Goal: Task Accomplishment & Management: Complete application form

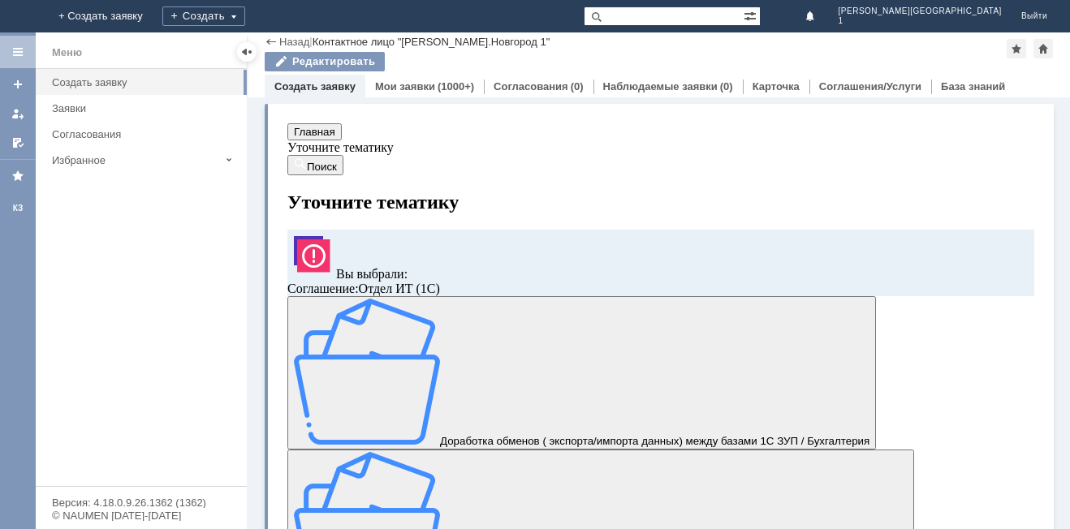
scroll to position [325, 0]
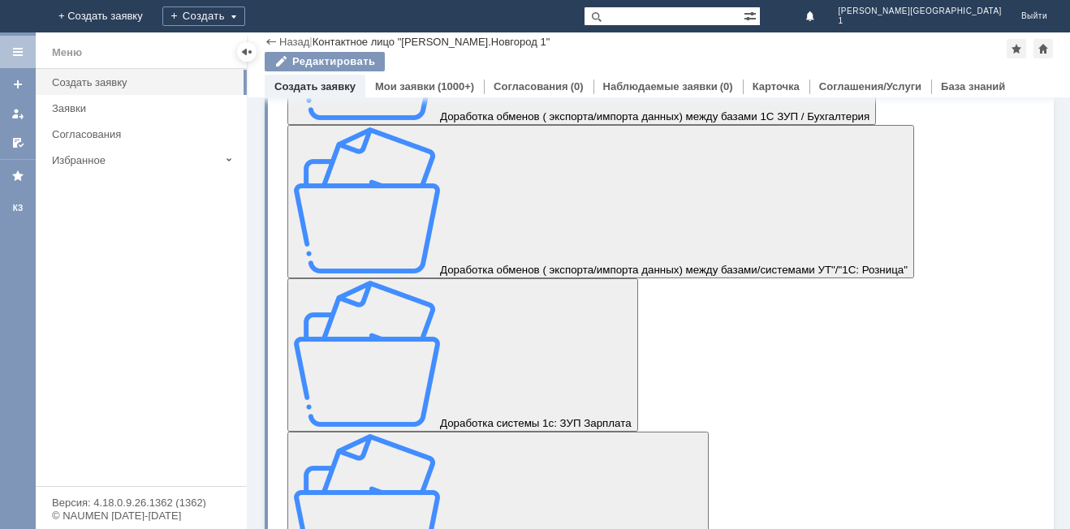
click at [80, 49] on div "Меню" at bounding box center [67, 52] width 30 height 19
click at [37, 54] on div "Меню" at bounding box center [141, 52] width 211 height 33
click at [375, 82] on link "Мои заявки" at bounding box center [405, 86] width 60 height 12
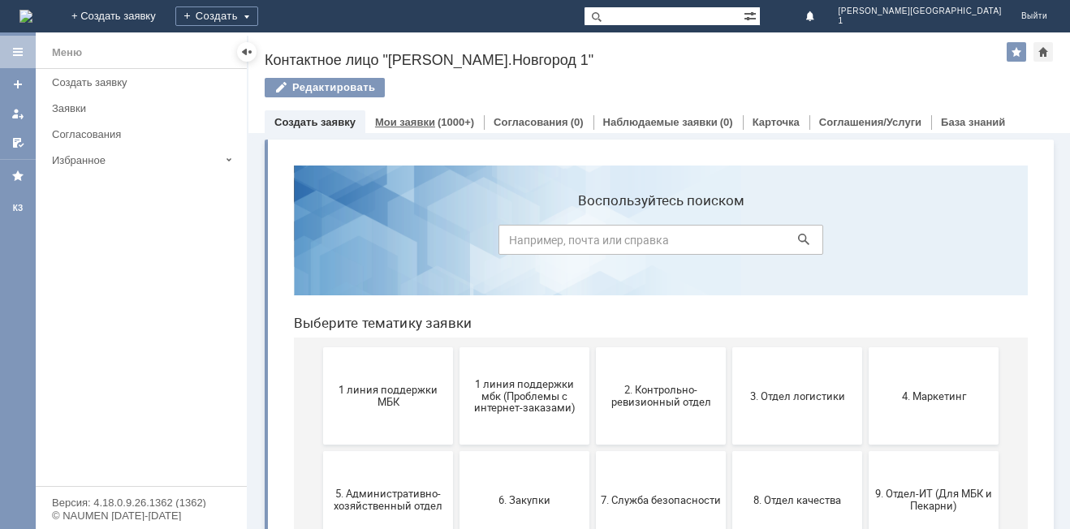
click at [389, 123] on link "Мои заявки" at bounding box center [405, 122] width 60 height 12
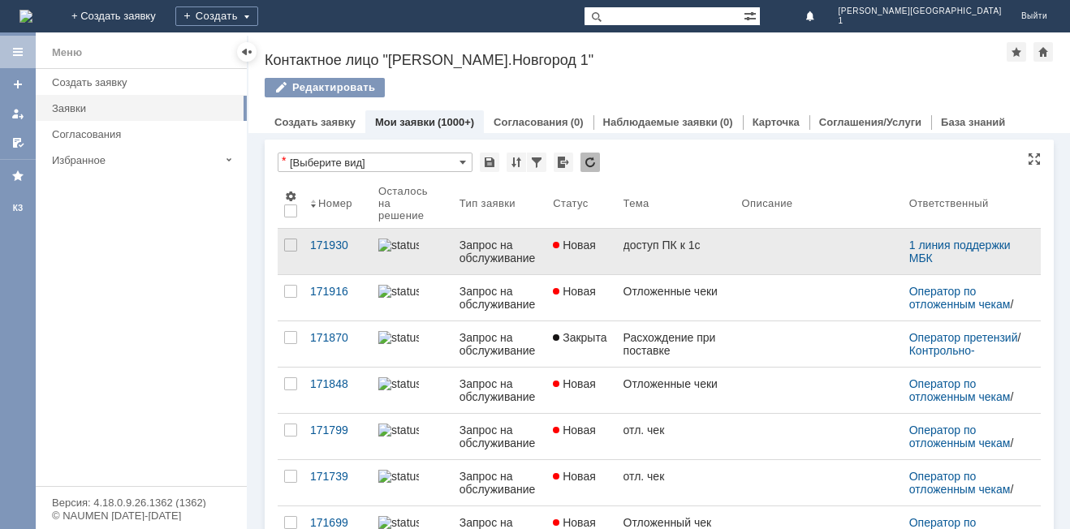
click at [670, 240] on div "доступ ПК к 1с" at bounding box center [676, 245] width 106 height 13
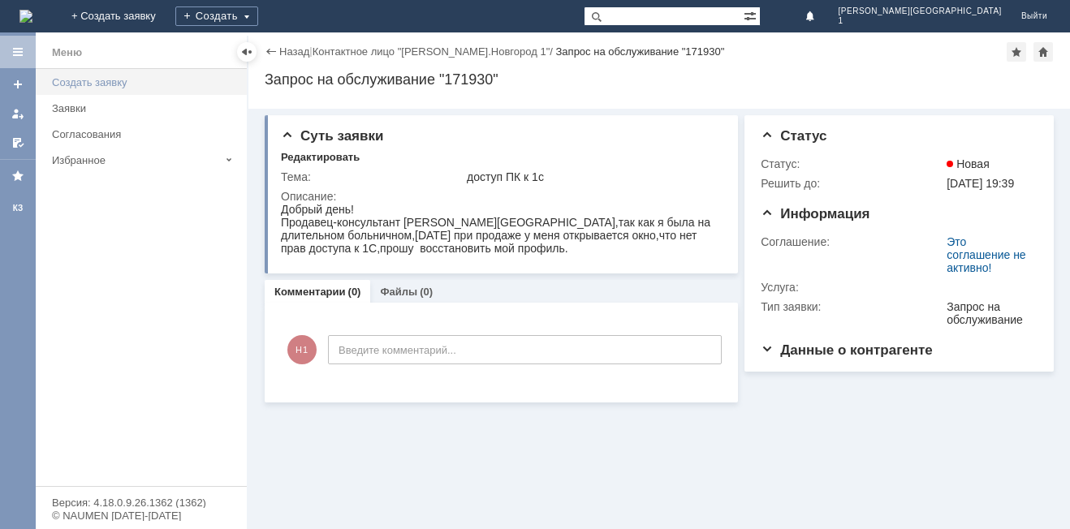
click at [70, 80] on div "Создать заявку" at bounding box center [144, 82] width 185 height 12
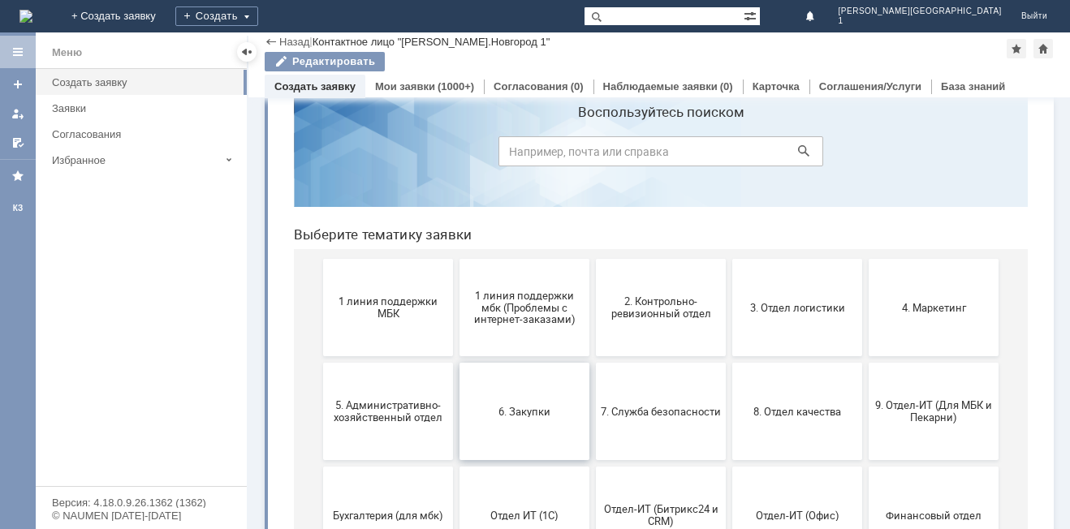
scroll to position [81, 0]
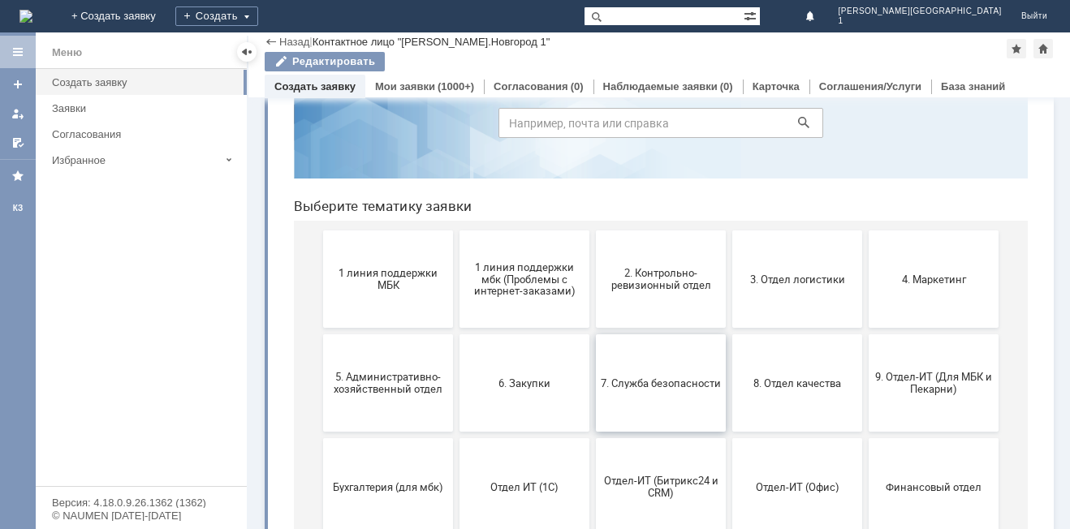
click at [642, 410] on button "7. Служба безопасности" at bounding box center [661, 382] width 130 height 97
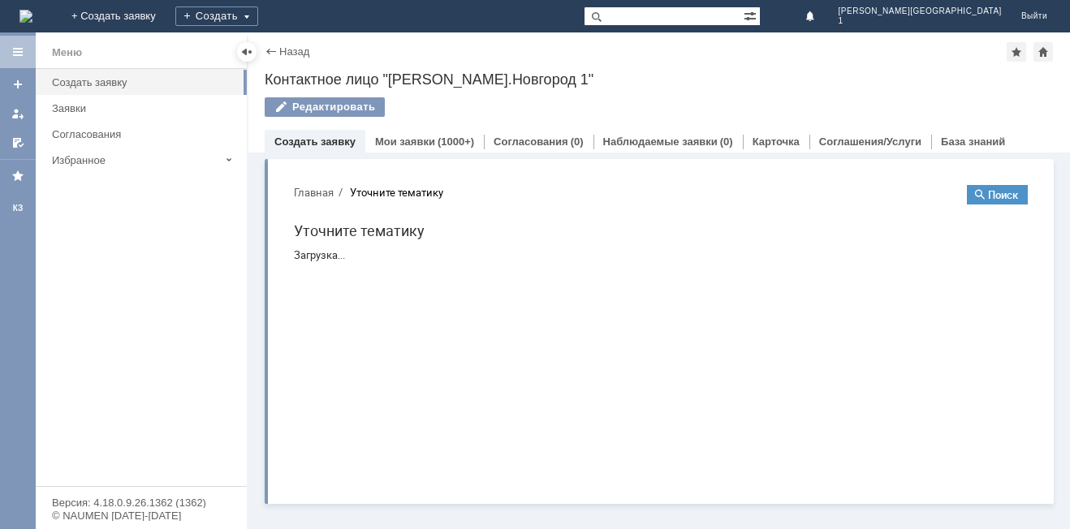
scroll to position [0, 0]
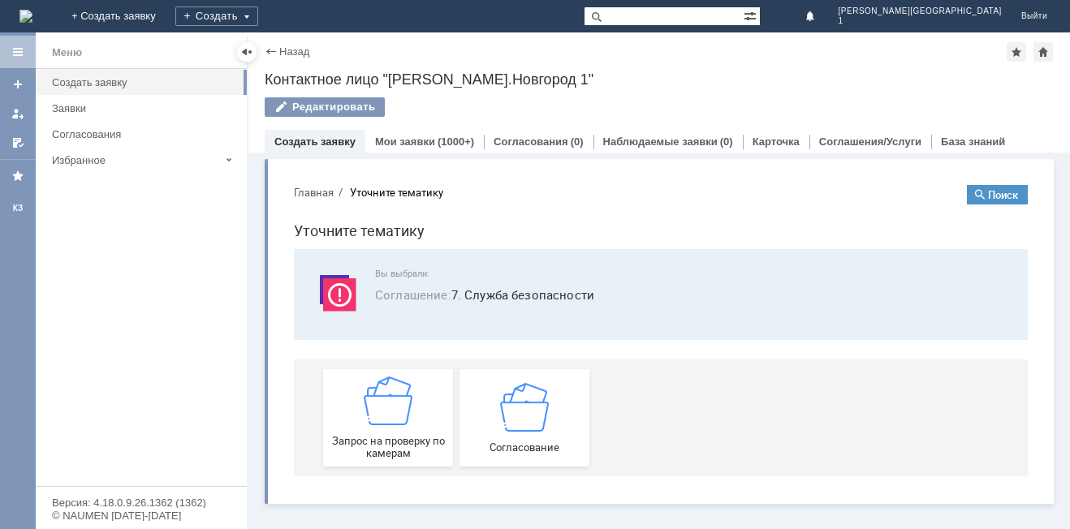
click at [271, 55] on div "Назад" at bounding box center [287, 51] width 45 height 12
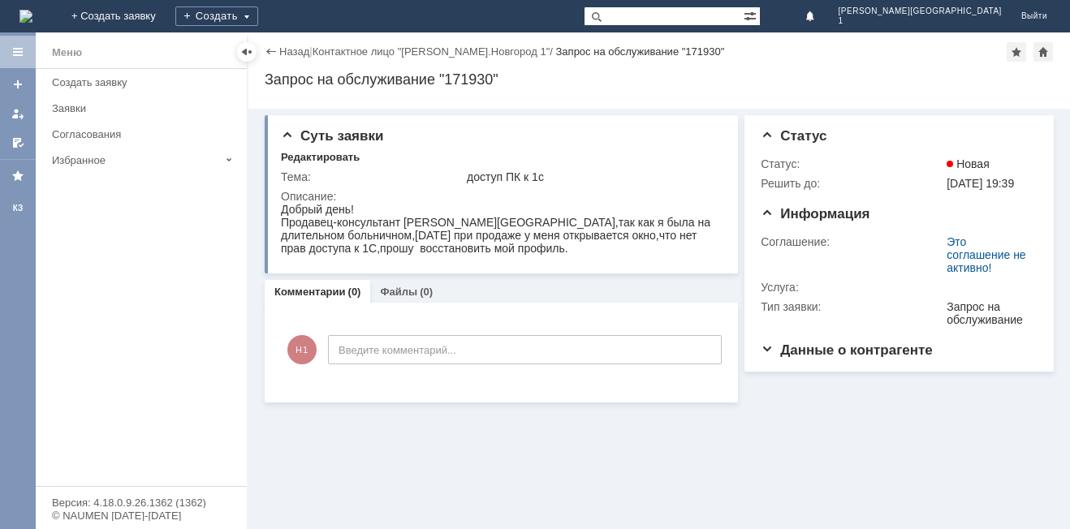
drag, startPoint x: 281, startPoint y: 210, endPoint x: 686, endPoint y: 260, distance: 408.0
click at [686, 255] on html "Добрый день! Продавец-консультант Виноградова Наталья Николаевна Нижний Новгоро…" at bounding box center [500, 229] width 439 height 52
copy body "Добрый день! Продавец-консультант Виноградова Наталья Николаевна Нижний Новгоро…"
click at [286, 50] on link "Назад" at bounding box center [294, 51] width 30 height 12
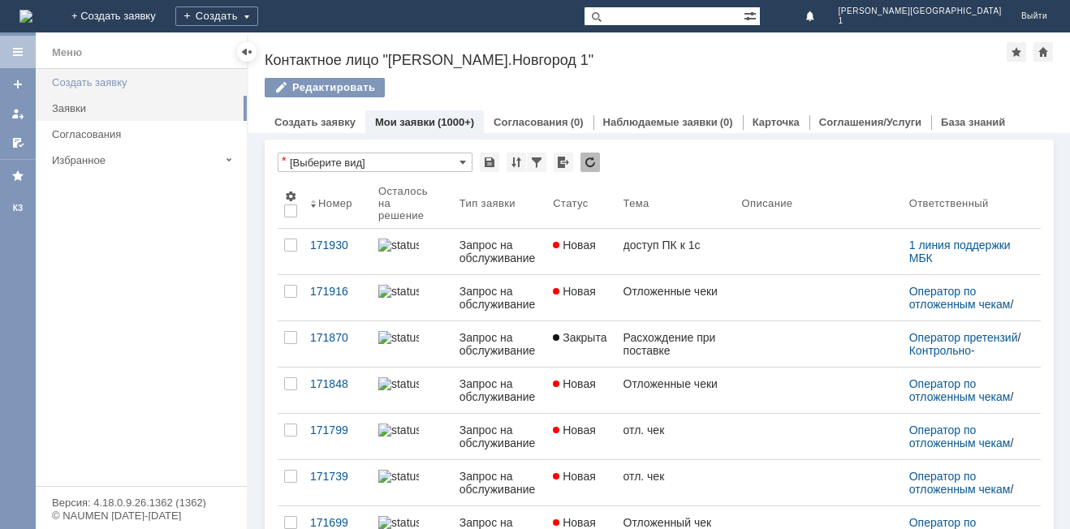
click at [58, 84] on div "Создать заявку" at bounding box center [144, 82] width 185 height 12
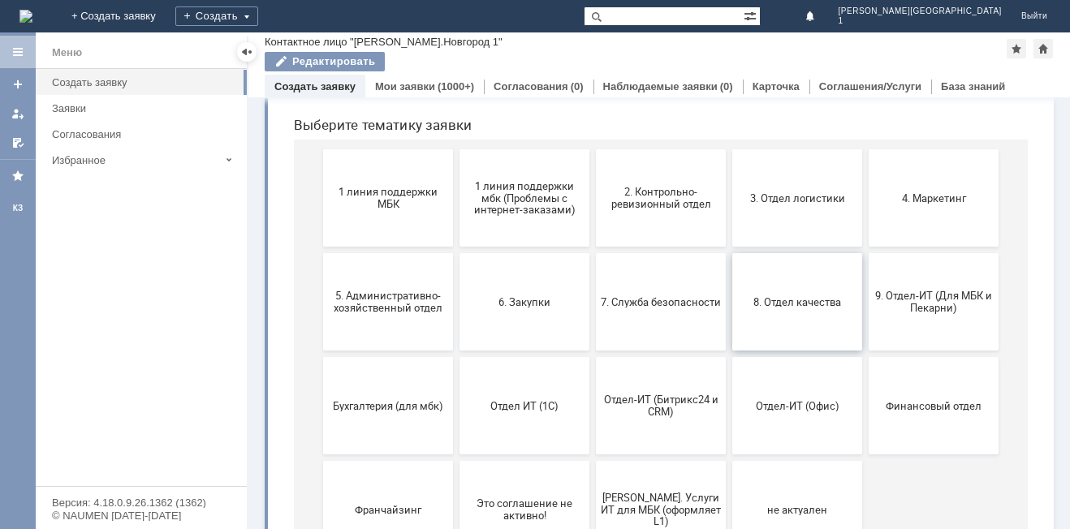
click at [778, 315] on button "8. Отдел качества" at bounding box center [797, 301] width 130 height 97
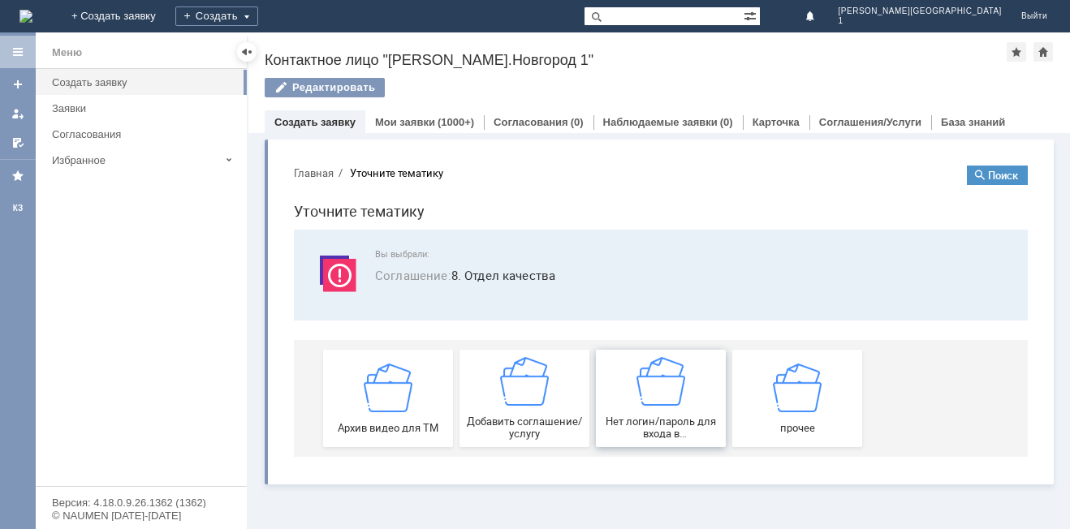
click at [633, 412] on div "Нет логин/пароль для входа в SD" at bounding box center [661, 398] width 120 height 83
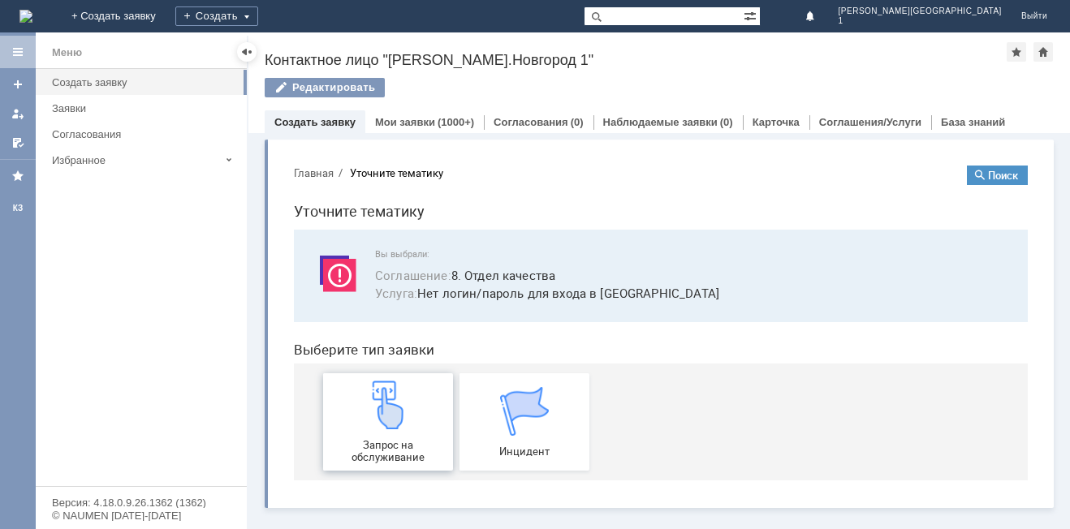
click at [389, 456] on span "Запрос на обслуживание" at bounding box center [388, 451] width 120 height 24
drag, startPoint x: 371, startPoint y: 121, endPoint x: 362, endPoint y: 129, distance: 12.1
click at [368, 119] on div "Мои заявки (1000+)" at bounding box center [424, 122] width 118 height 24
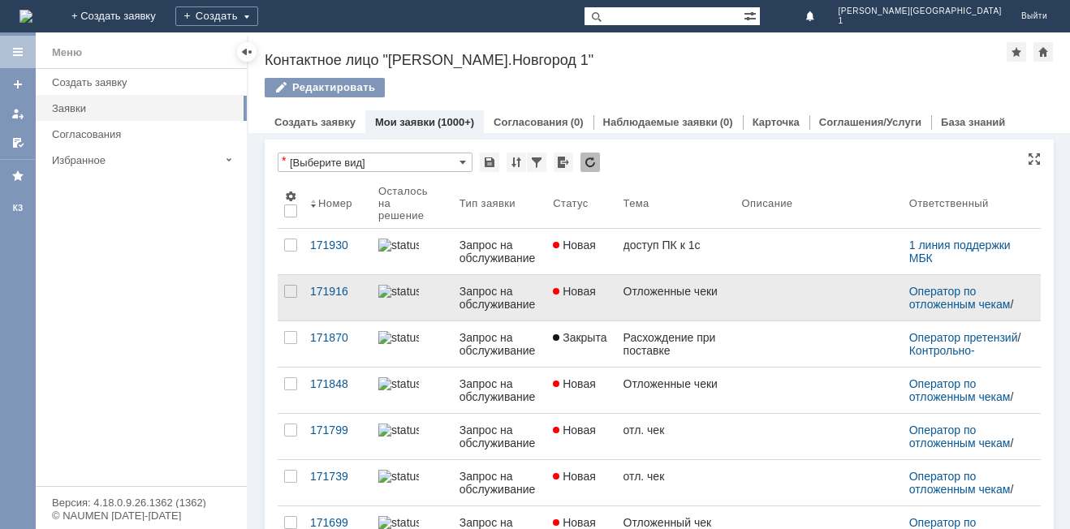
click at [500, 309] on div "Запрос на обслуживание" at bounding box center [499, 298] width 80 height 26
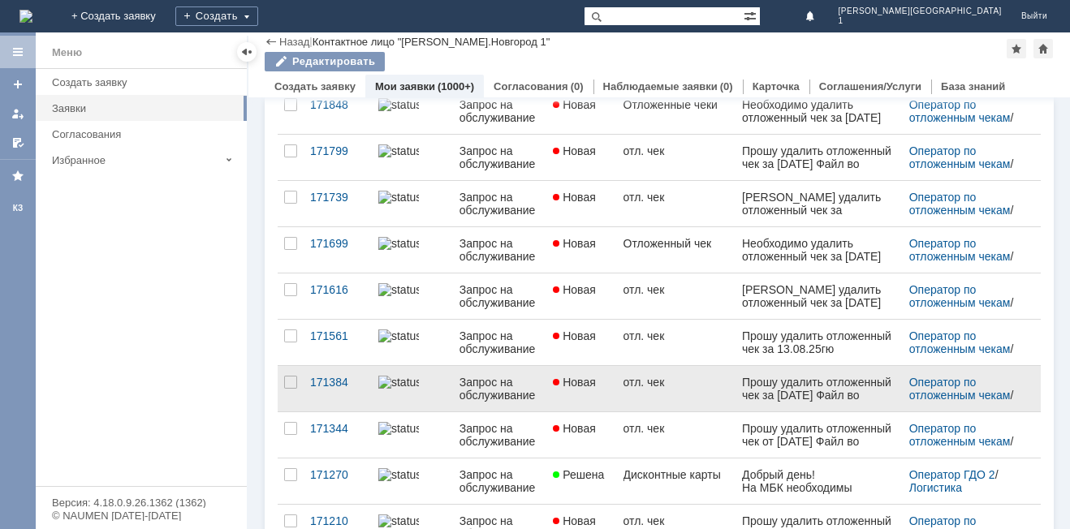
click at [633, 381] on div "отл. чек" at bounding box center [676, 382] width 106 height 13
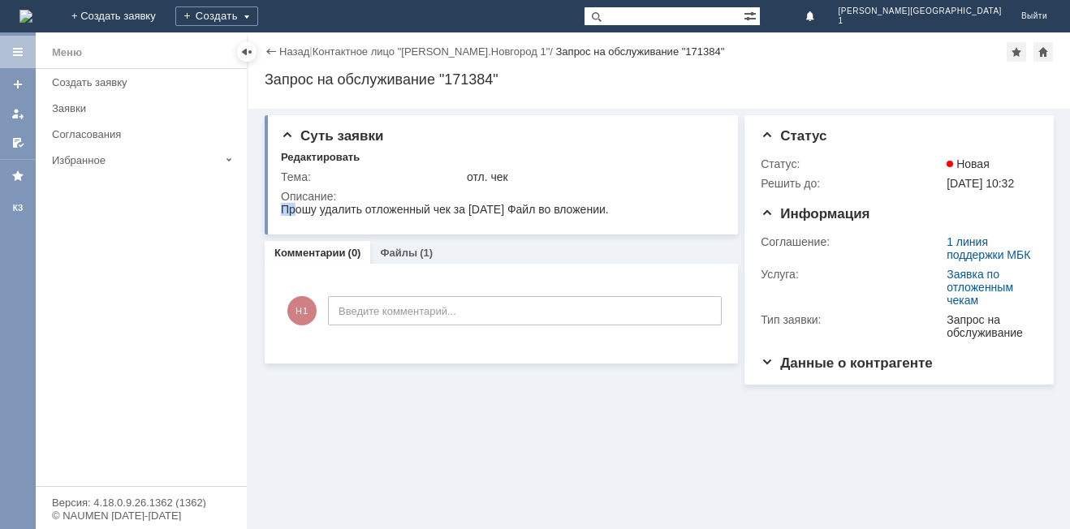
drag, startPoint x: 283, startPoint y: 205, endPoint x: 295, endPoint y: 200, distance: 12.4
click at [295, 203] on html "Прошу удалить отложенный чек за 10.08.25г. Файл во вложении." at bounding box center [500, 210] width 439 height 15
drag, startPoint x: 281, startPoint y: 207, endPoint x: 607, endPoint y: 210, distance: 326.3
click at [609, 216] on html "Прошу удалить отложенный чек за 10.08.25г. Файл во вложении." at bounding box center [500, 210] width 439 height 15
click at [606, 206] on div "Прошу удалить отложенный чек за 10.08.25г. Файл во вложении." at bounding box center [445, 209] width 328 height 13
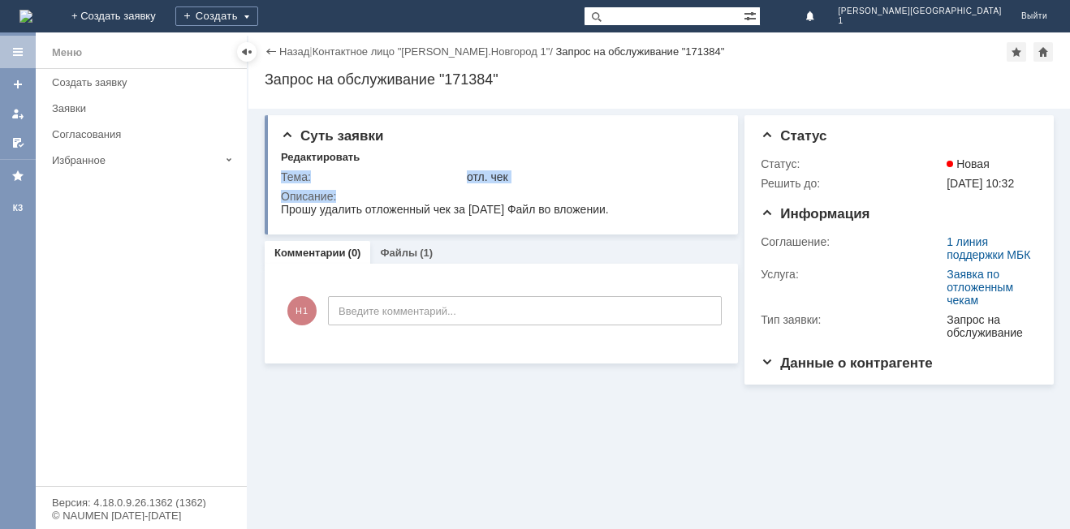
drag, startPoint x: 561, startPoint y: 412, endPoint x: 381, endPoint y: 209, distance: 271.9
drag, startPoint x: 402, startPoint y: 187, endPoint x: 382, endPoint y: 200, distance: 23.4
click at [400, 187] on td "Описание:" at bounding box center [501, 204] width 440 height 35
click at [476, 364] on div "Суть заявки Редактировать Тема: отл. чек Описание: Комментарии (0) Файлы (1) Ко…" at bounding box center [501, 247] width 473 height 276
drag, startPoint x: 282, startPoint y: 207, endPoint x: 630, endPoint y: 213, distance: 348.2
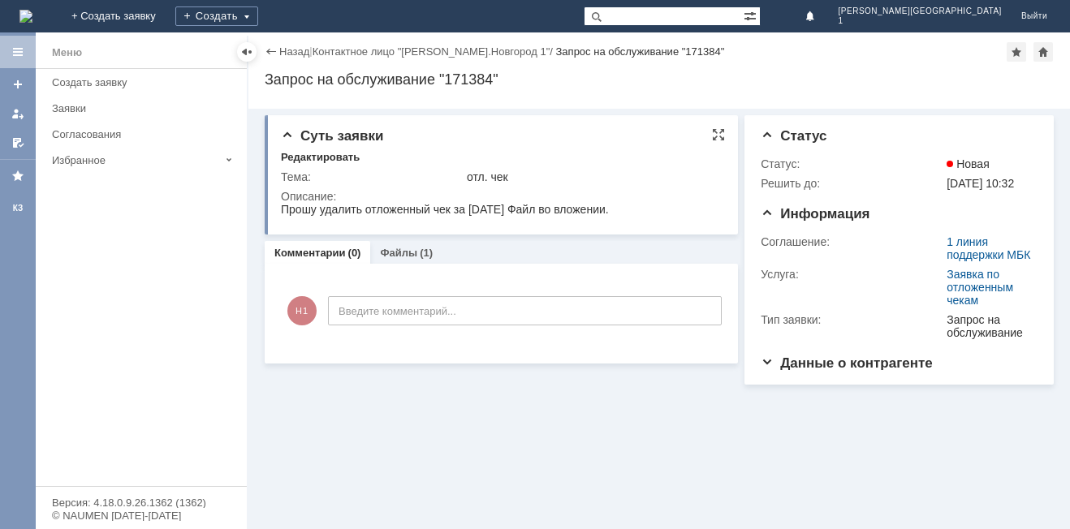
click at [630, 213] on html "Прошу удалить отложенный чек за 10.08.25г. Файл во вложении." at bounding box center [500, 210] width 439 height 15
copy div "Прошу удалить отложенный чек за 10.08.25г. Файл во вложении."
click at [287, 54] on link "Назад" at bounding box center [294, 51] width 30 height 12
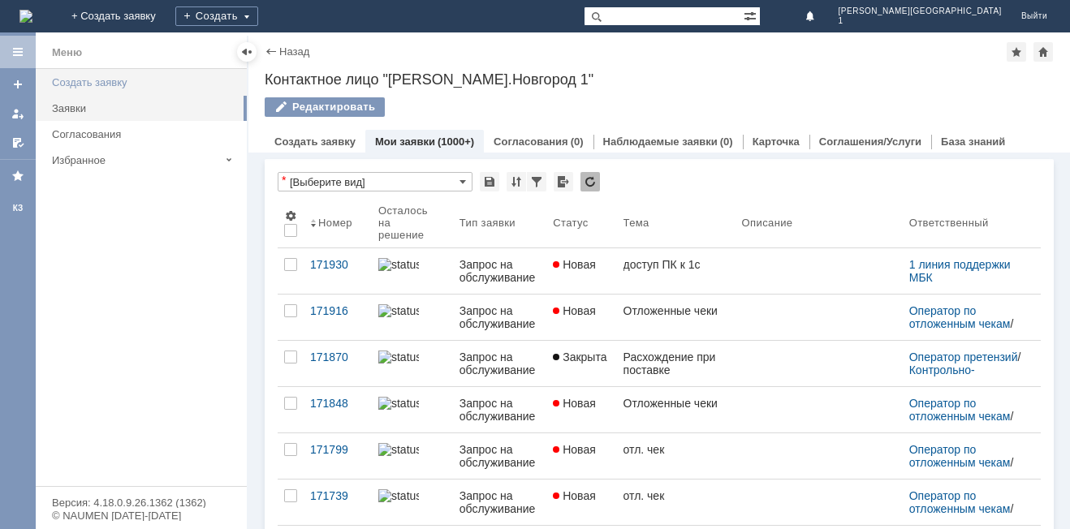
click at [112, 81] on div "Создать заявку" at bounding box center [144, 82] width 185 height 12
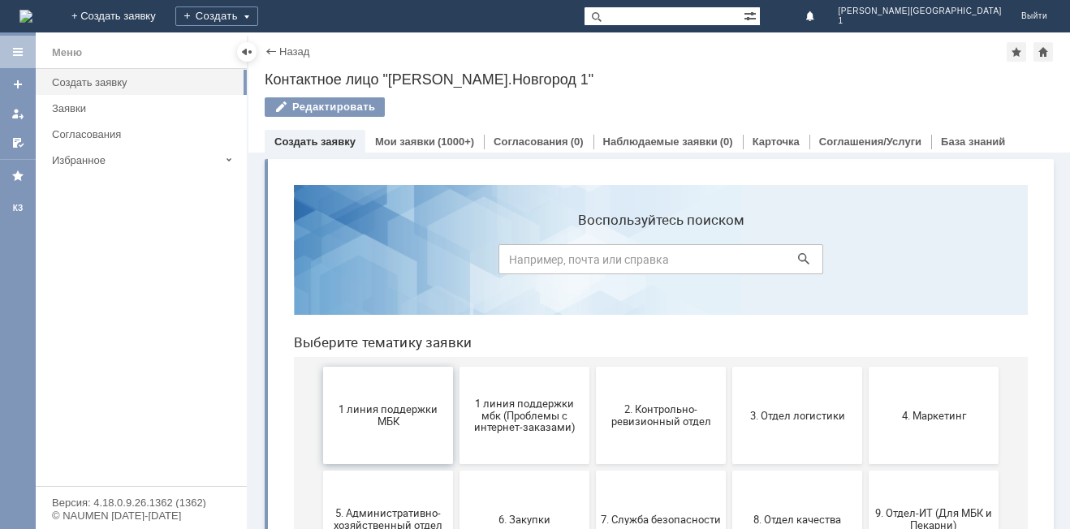
click at [400, 428] on button "1 линия поддержки МБК" at bounding box center [388, 415] width 130 height 97
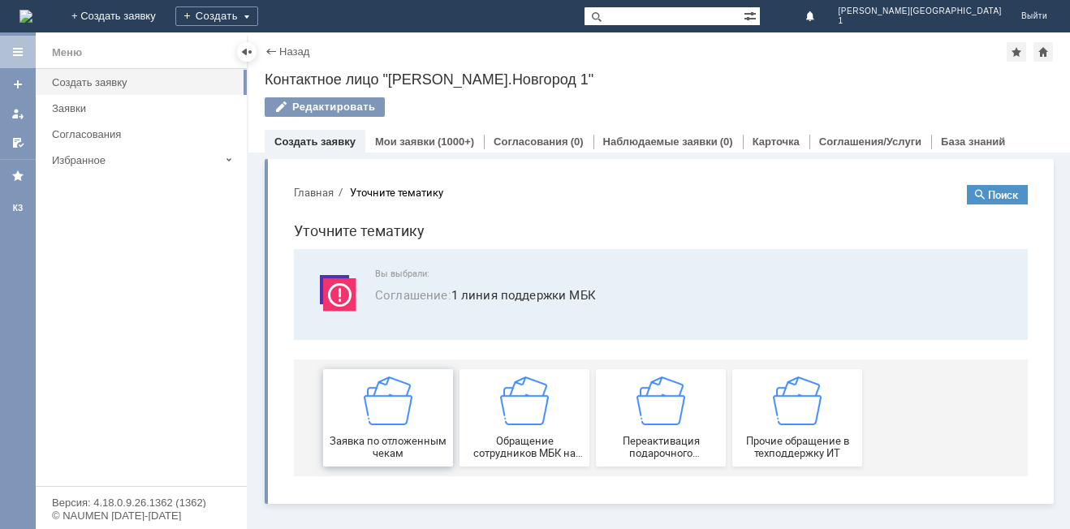
click at [407, 454] on span "Заявка по отложенным чекам" at bounding box center [388, 447] width 120 height 24
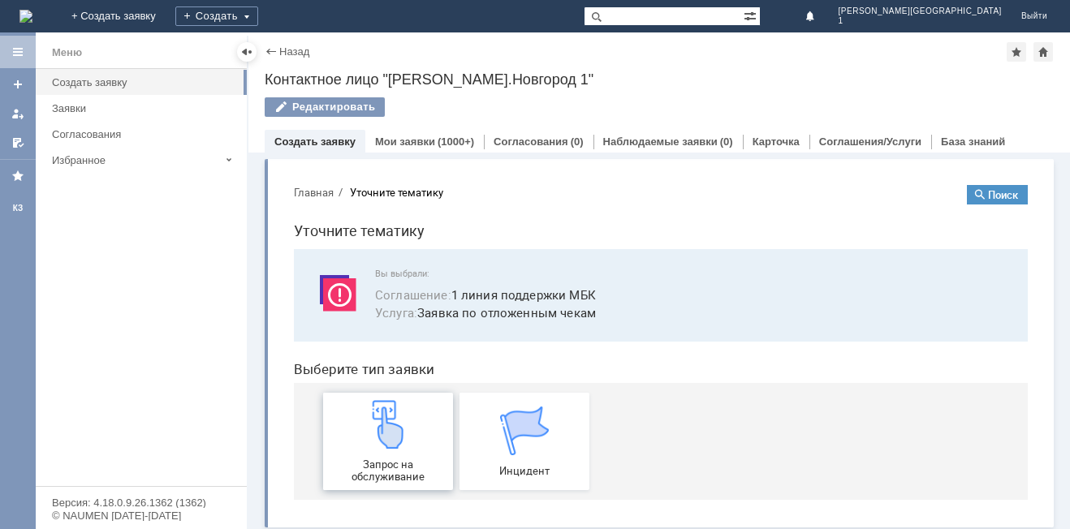
click at [407, 450] on div "Запрос на обслуживание" at bounding box center [388, 441] width 120 height 83
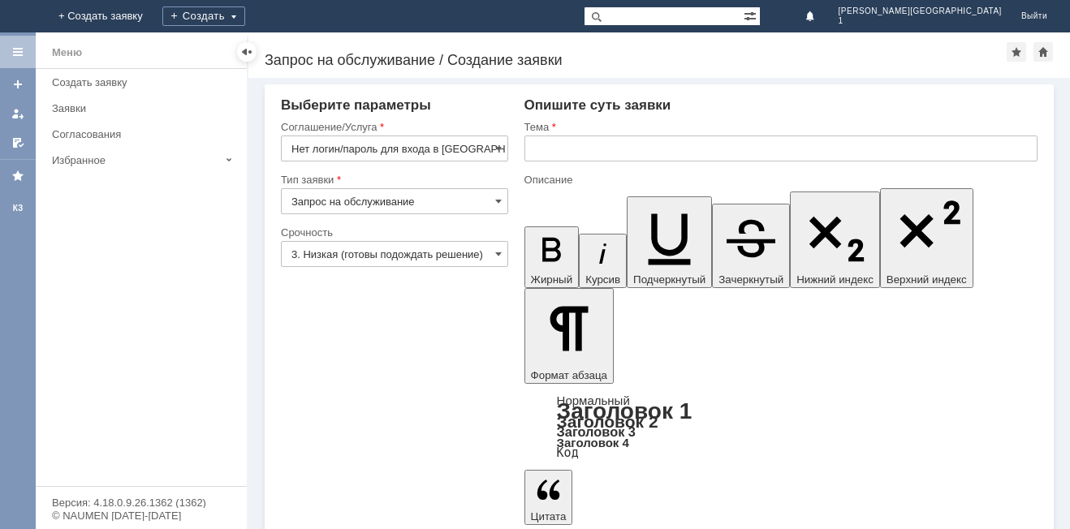
click at [487, 251] on input "3. Низкая (готовы подождать решение)" at bounding box center [394, 254] width 227 height 26
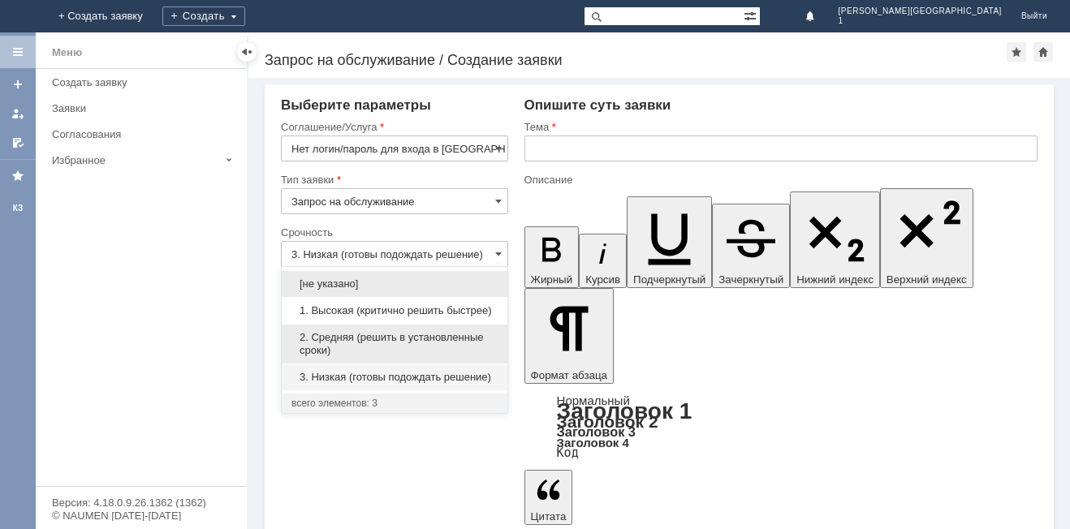
click at [361, 337] on span "2. Средняя (решить в установленные сроки)" at bounding box center [394, 344] width 206 height 26
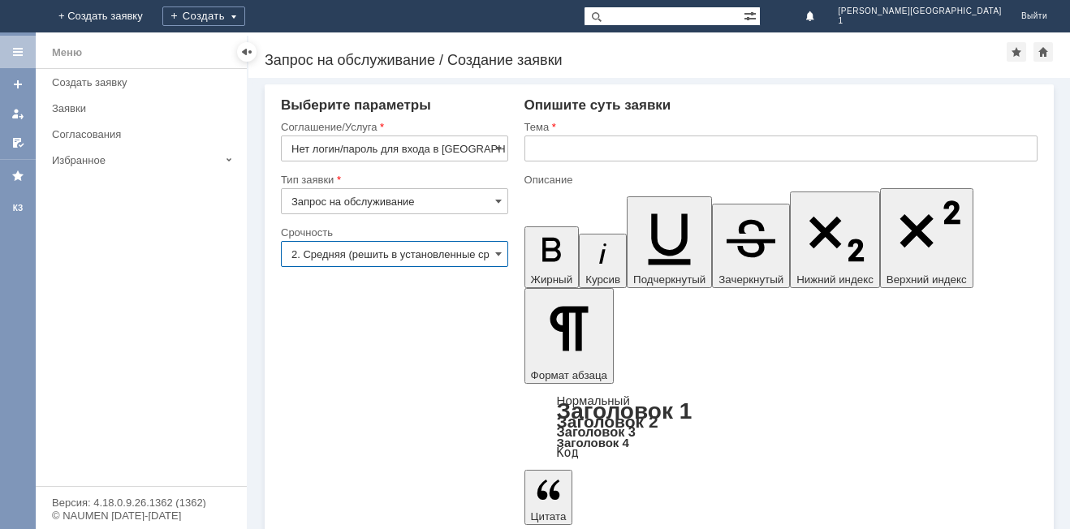
type input "2. Средняя (решить в установленные сроки)"
click at [534, 153] on input "text" at bounding box center [780, 149] width 513 height 26
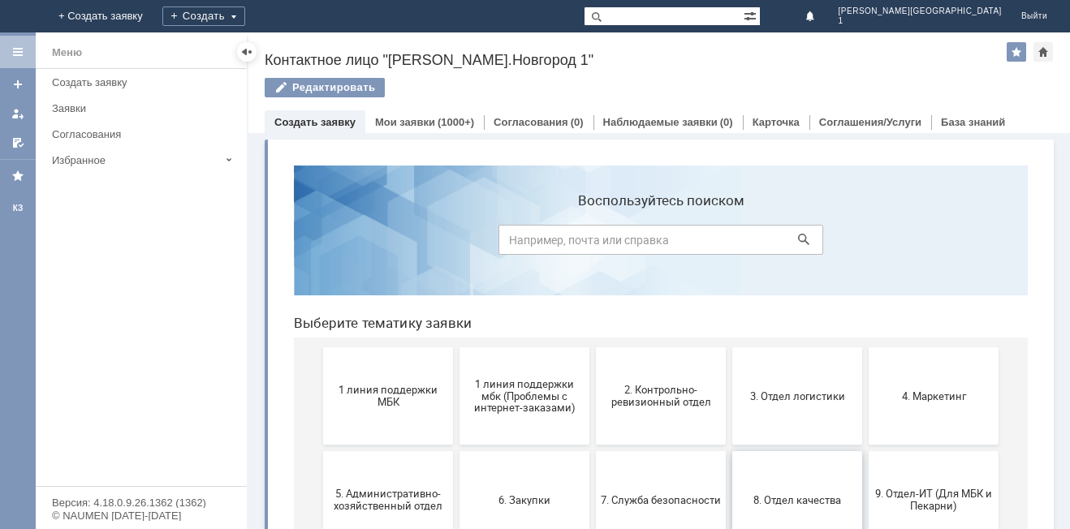
scroll to position [81, 0]
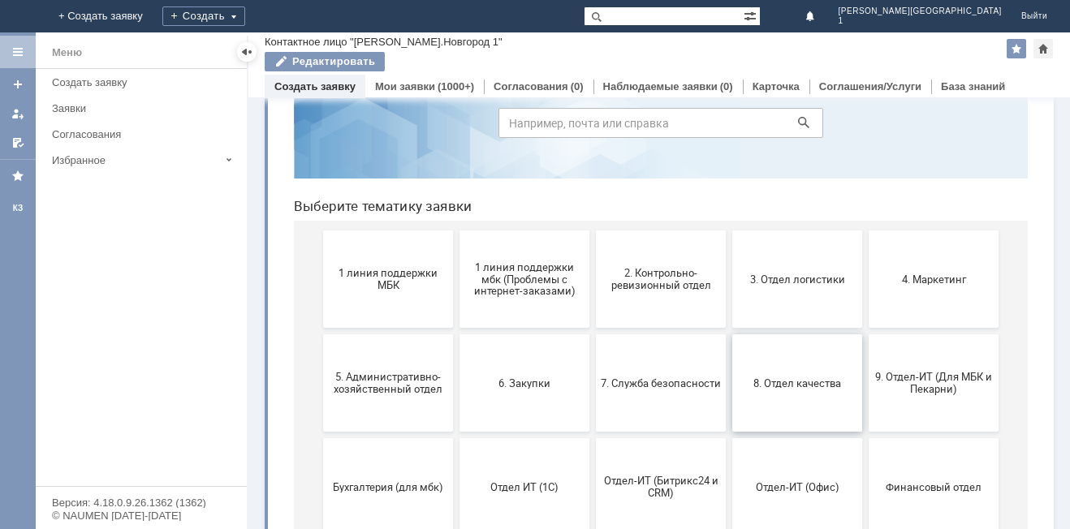
click at [815, 408] on button "8. Отдел качества" at bounding box center [797, 382] width 130 height 97
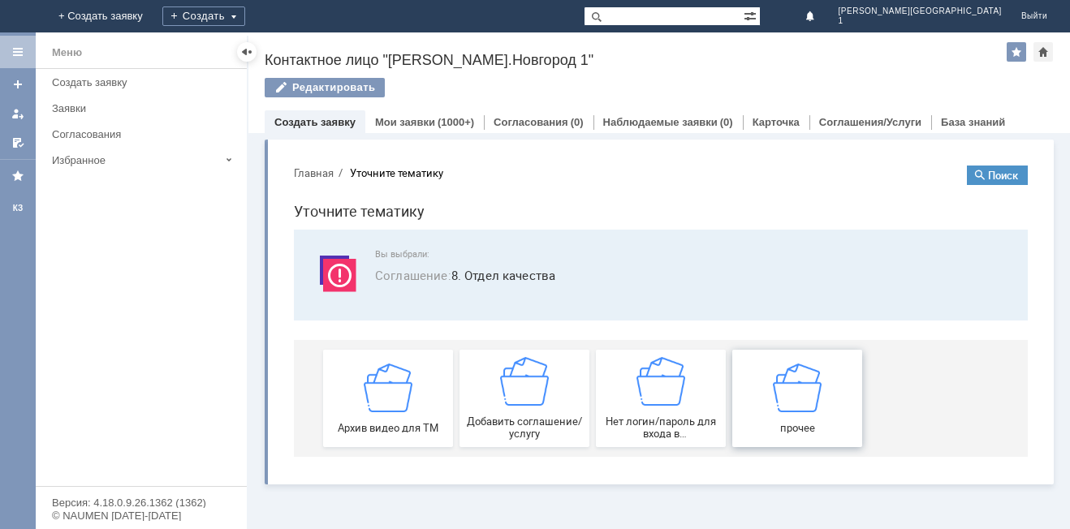
click at [802, 437] on button "прочее" at bounding box center [797, 398] width 130 height 97
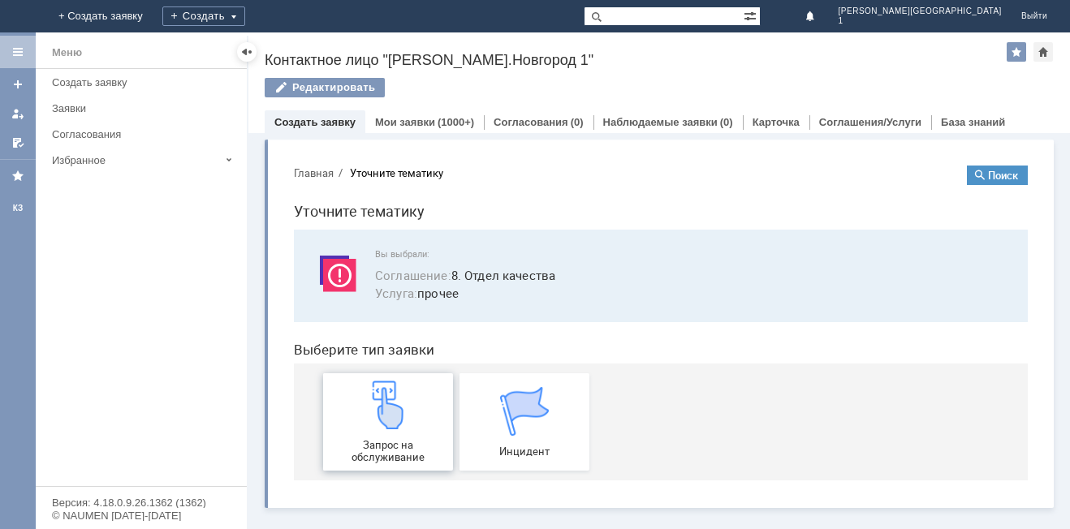
click at [351, 420] on div "Запрос на обслуживание" at bounding box center [388, 422] width 120 height 83
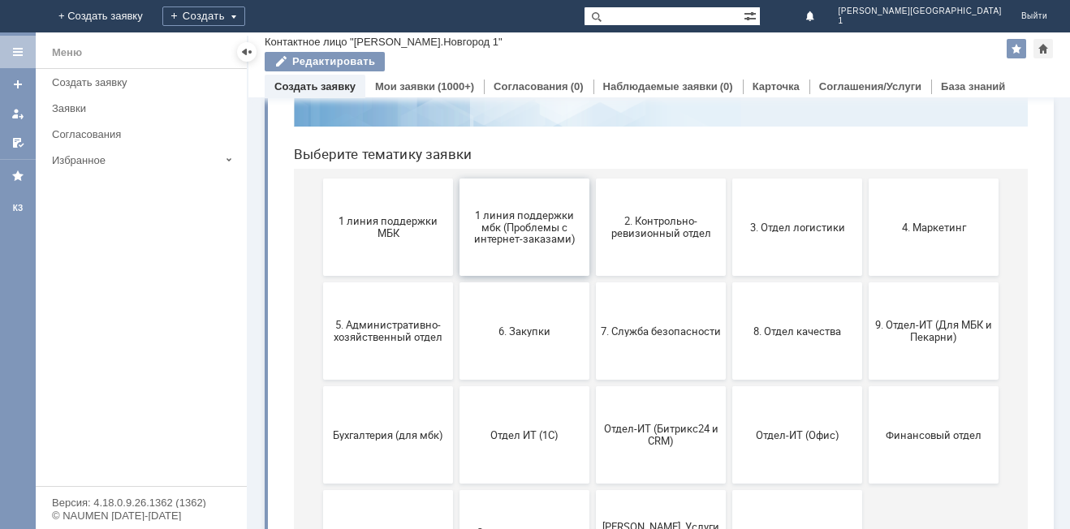
scroll to position [162, 0]
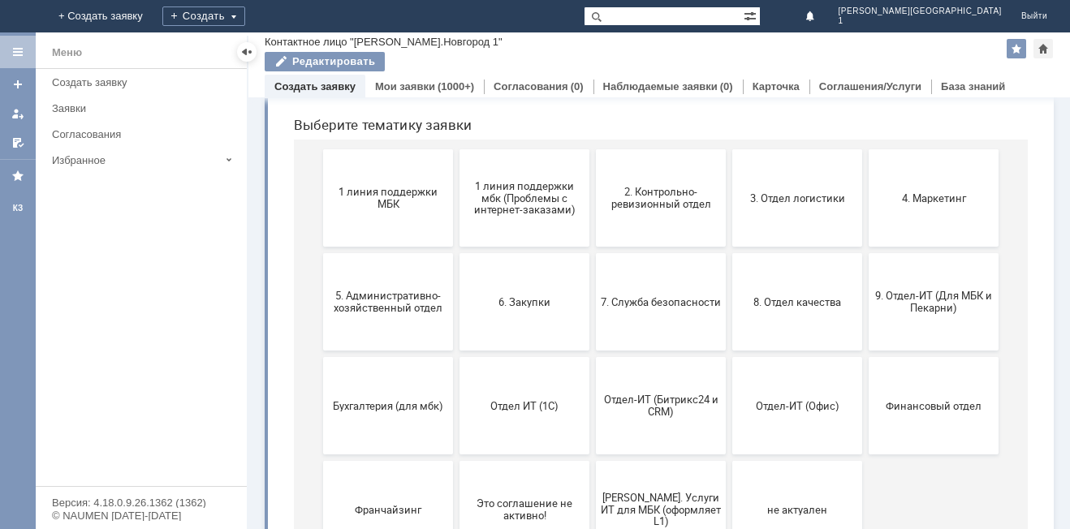
click at [896, 312] on span "9. Отдел-ИТ (Для МБК и Пекарни)" at bounding box center [933, 302] width 120 height 24
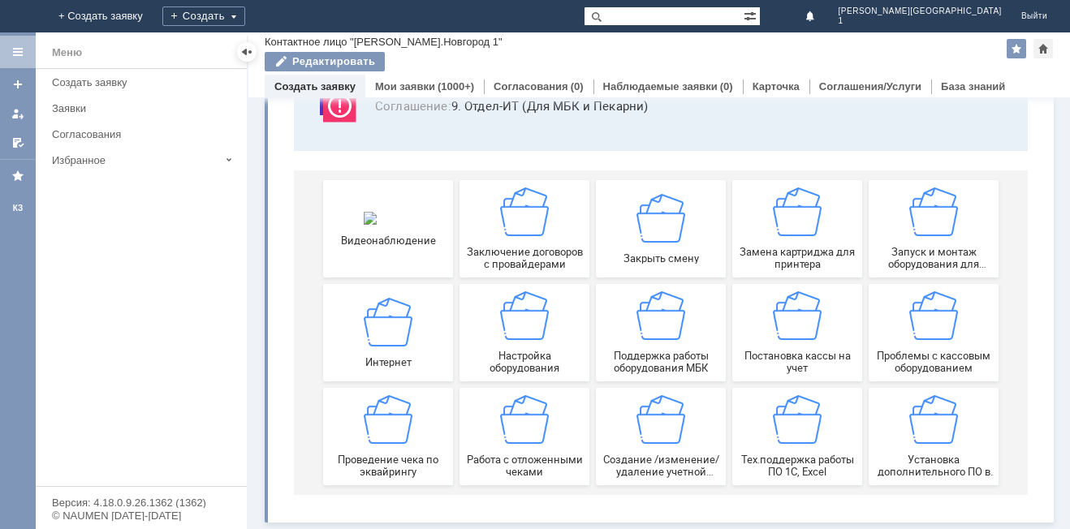
scroll to position [135, 0]
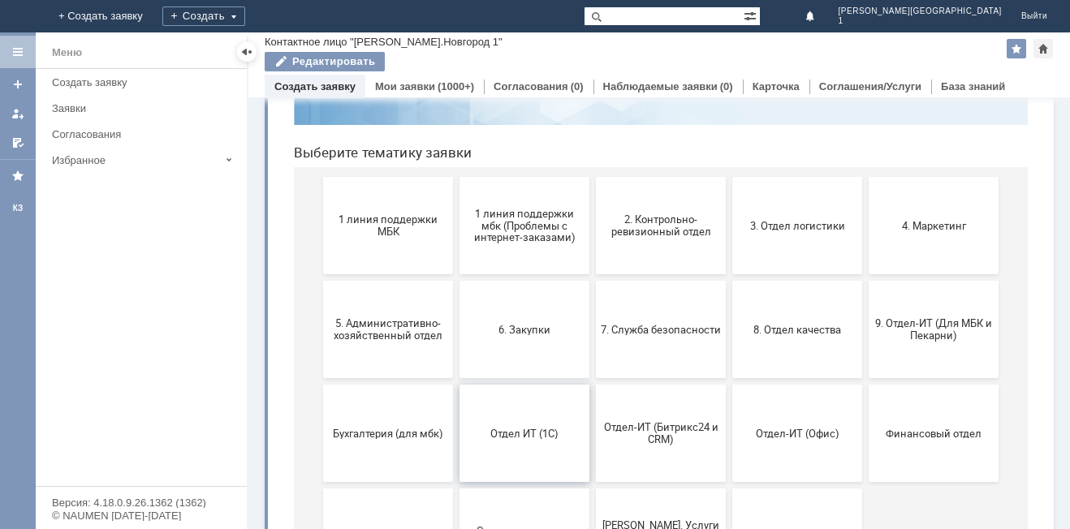
click at [529, 445] on button "Отдел ИТ (1С)" at bounding box center [524, 433] width 130 height 97
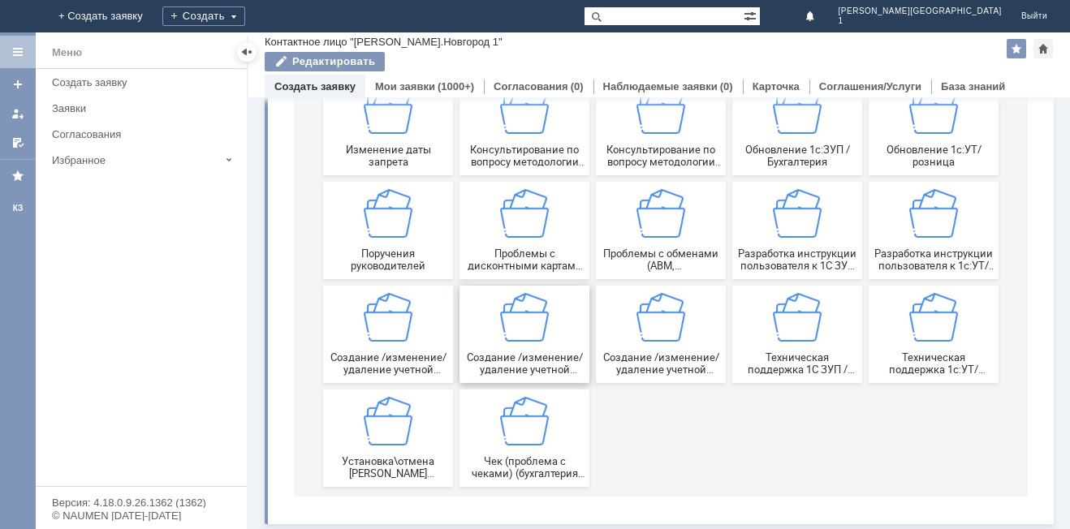
scroll to position [446, 0]
click at [413, 88] on link "Мои заявки" at bounding box center [405, 86] width 60 height 12
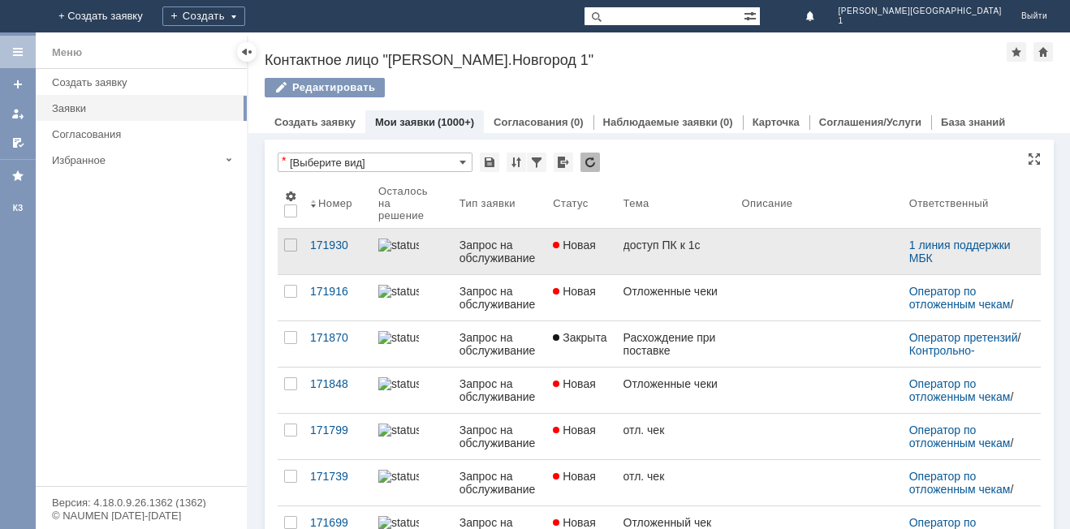
click at [502, 240] on div "Запрос на обслуживание" at bounding box center [499, 252] width 80 height 26
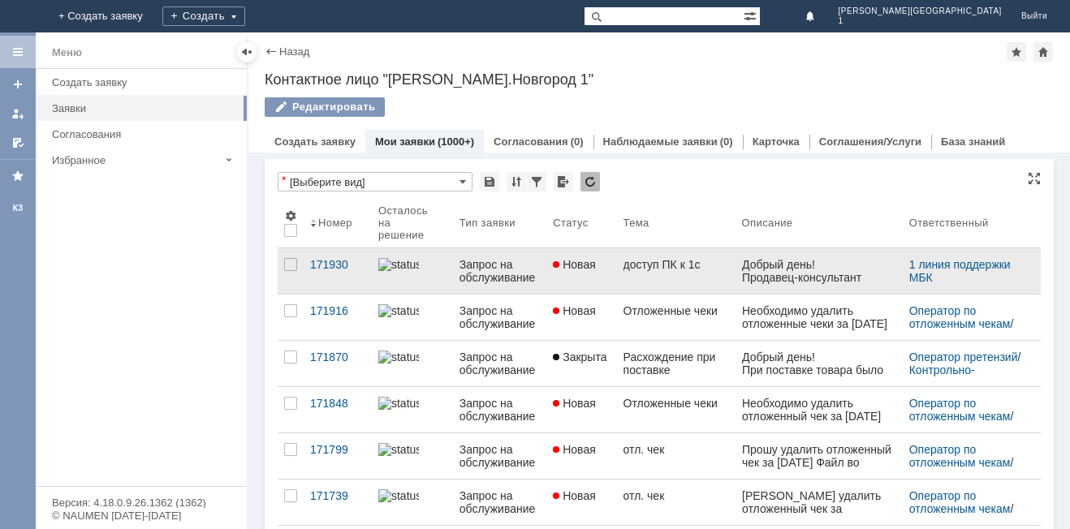
click at [611, 267] on link "Новая" at bounding box center [581, 270] width 70 height 45
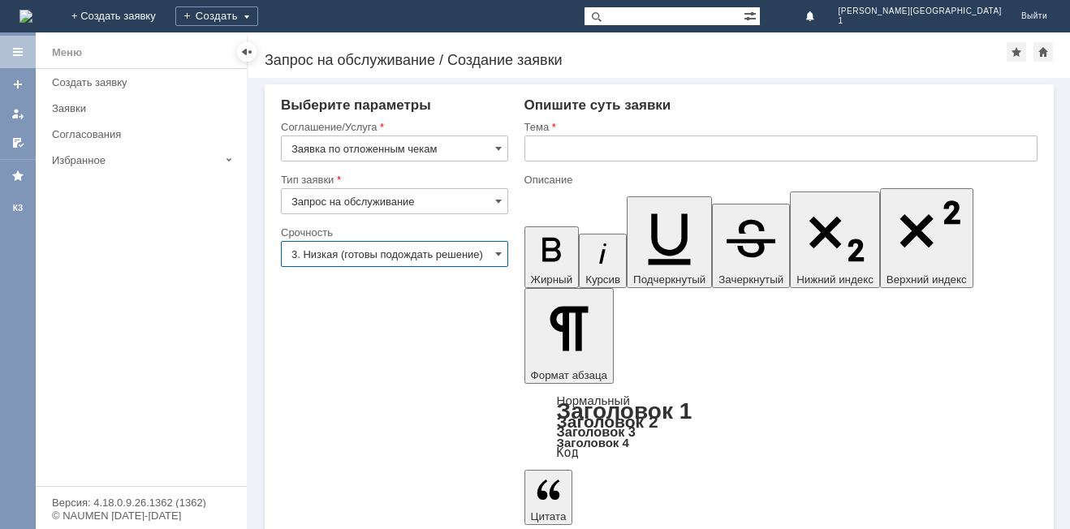
click at [482, 248] on input "3. Низкая (готовы подождать решение)" at bounding box center [394, 254] width 227 height 26
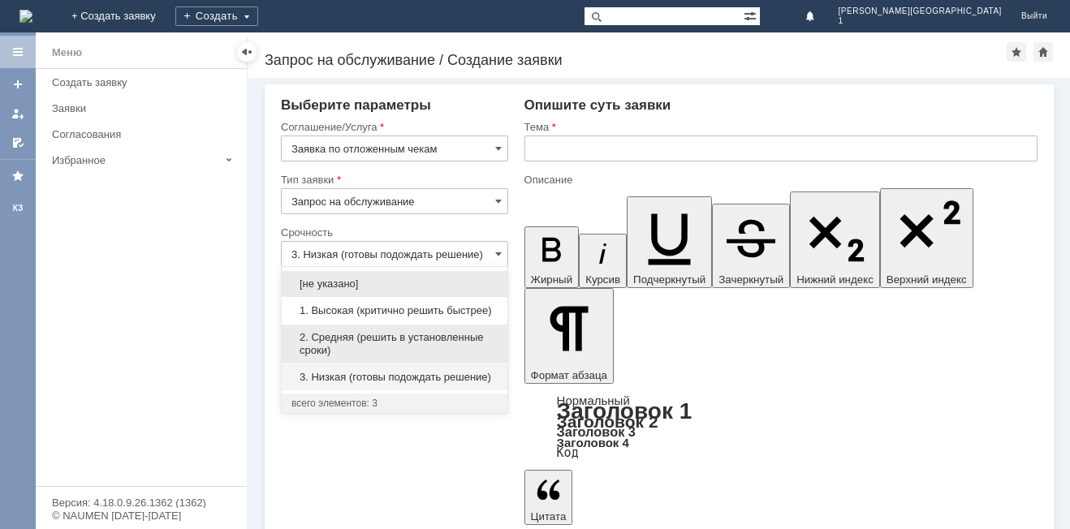
drag, startPoint x: 334, startPoint y: 338, endPoint x: 428, endPoint y: 269, distance: 117.2
click at [334, 338] on span "2. Средняя (решить в установленные сроки)" at bounding box center [394, 344] width 206 height 26
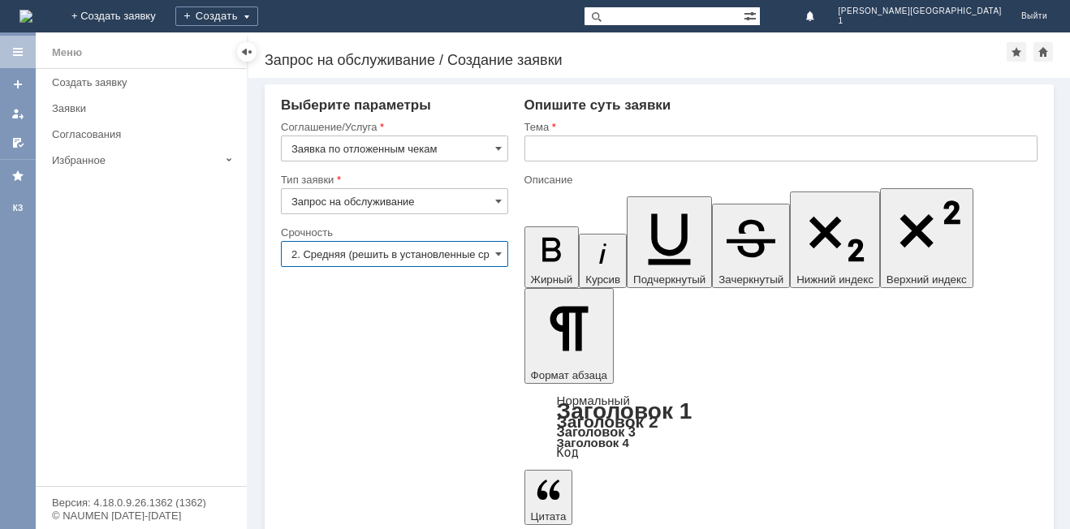
type input "2. Средняя (решить в установленные сроки)"
click at [527, 152] on input "text" at bounding box center [780, 149] width 513 height 26
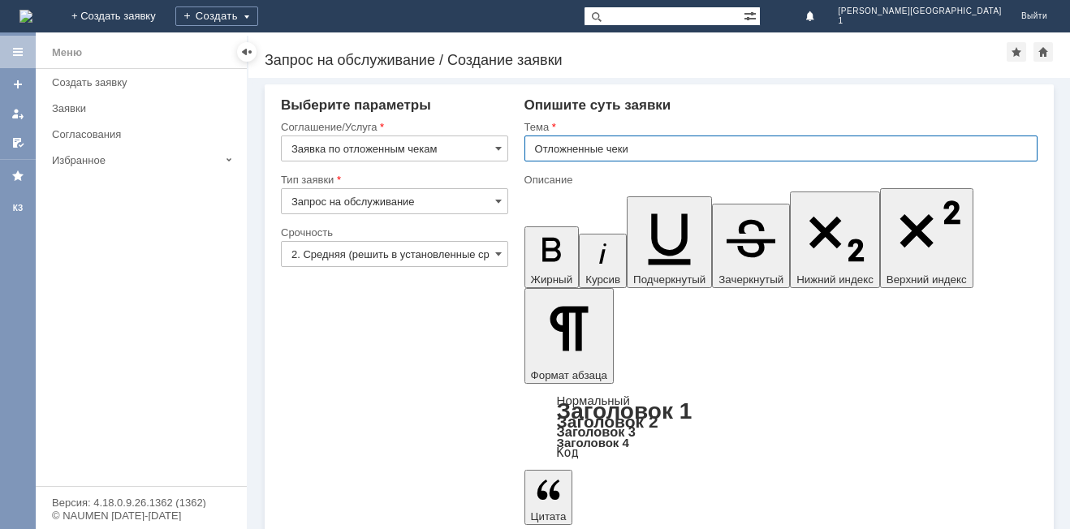
click at [566, 142] on input "Отложненные чеки" at bounding box center [780, 149] width 513 height 26
click at [575, 144] on input "Отложененные чеки" at bounding box center [780, 149] width 513 height 26
type input "Отложеенные чеки"
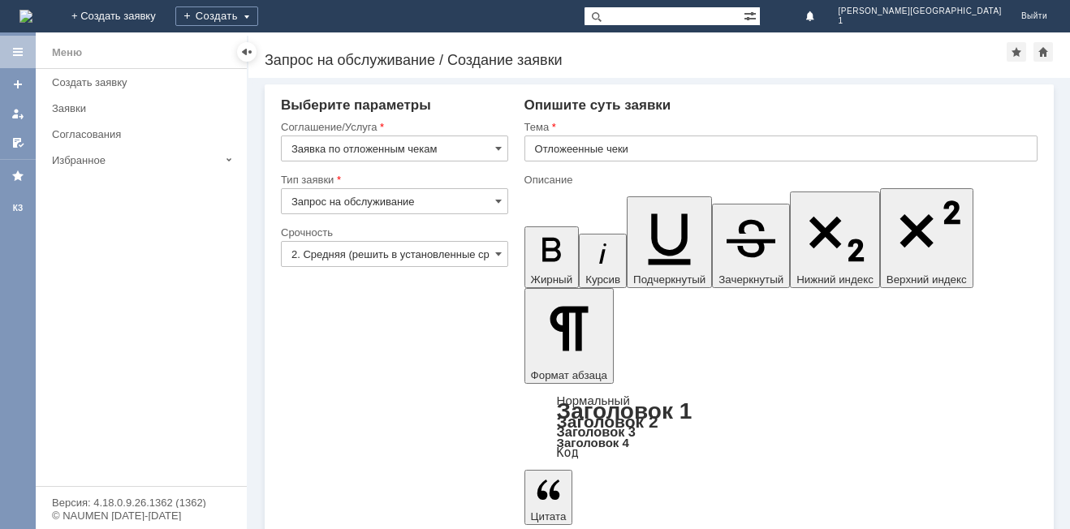
drag, startPoint x: 737, startPoint y: 3874, endPoint x: 747, endPoint y: 3883, distance: 13.3
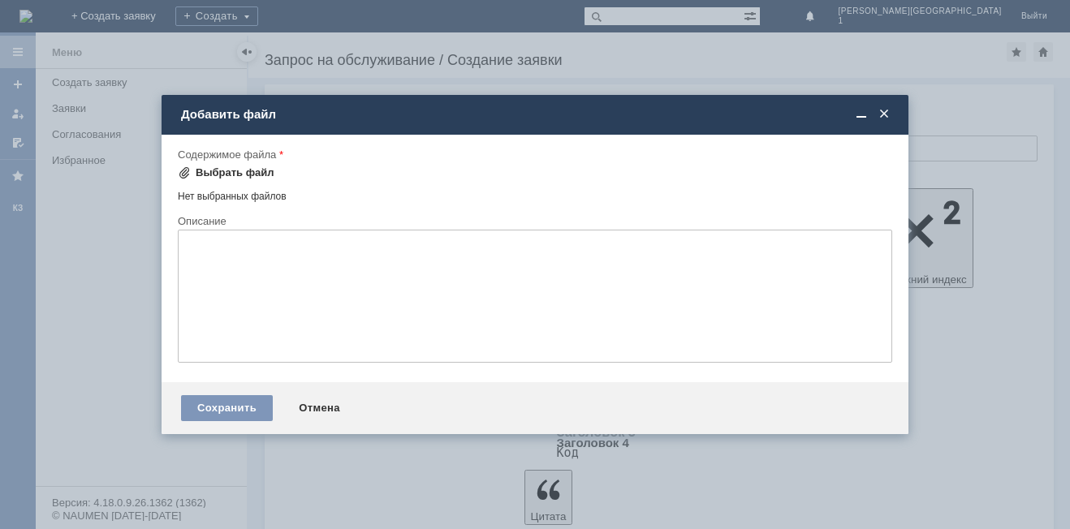
click at [249, 176] on div "Выбрать файл" at bounding box center [235, 172] width 79 height 13
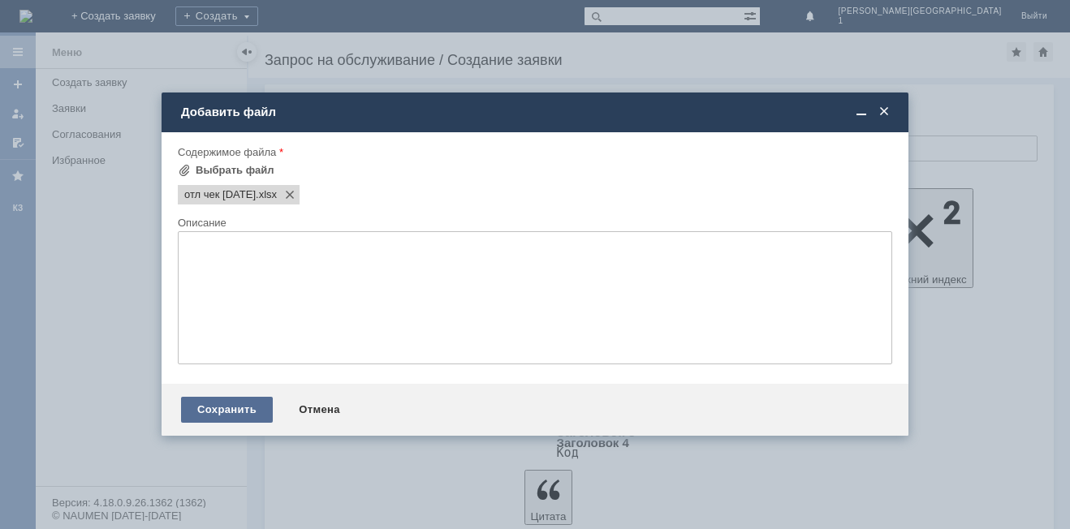
click at [212, 406] on div "Сохранить" at bounding box center [227, 410] width 92 height 26
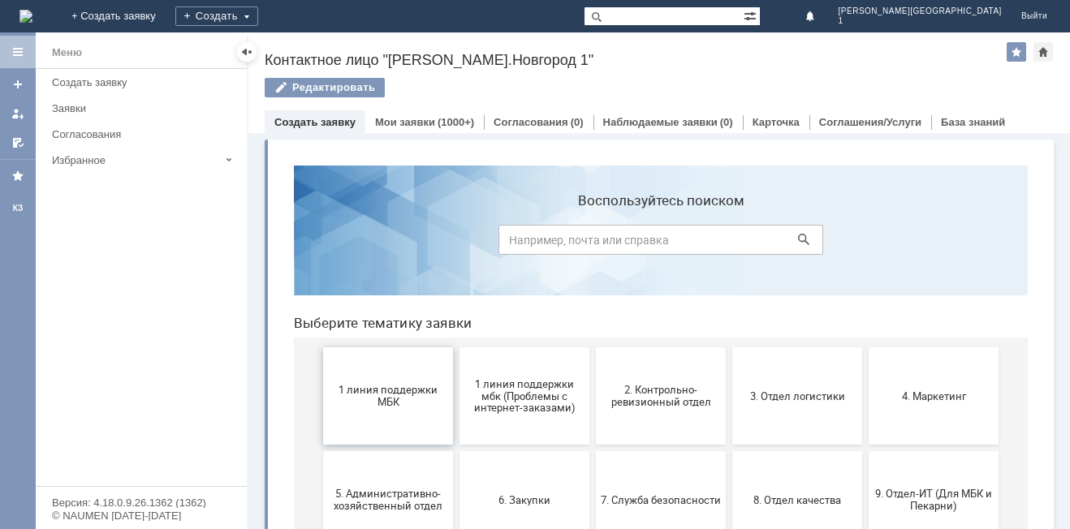
click at [410, 417] on button "1 линия поддержки МБК" at bounding box center [388, 395] width 130 height 97
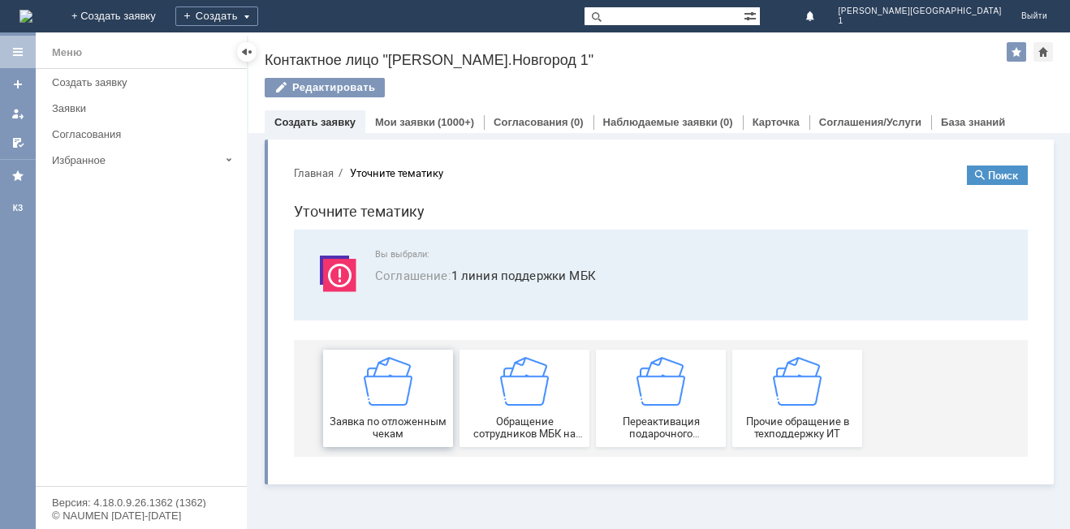
click at [404, 435] on span "Заявка по отложенным чекам" at bounding box center [388, 428] width 120 height 24
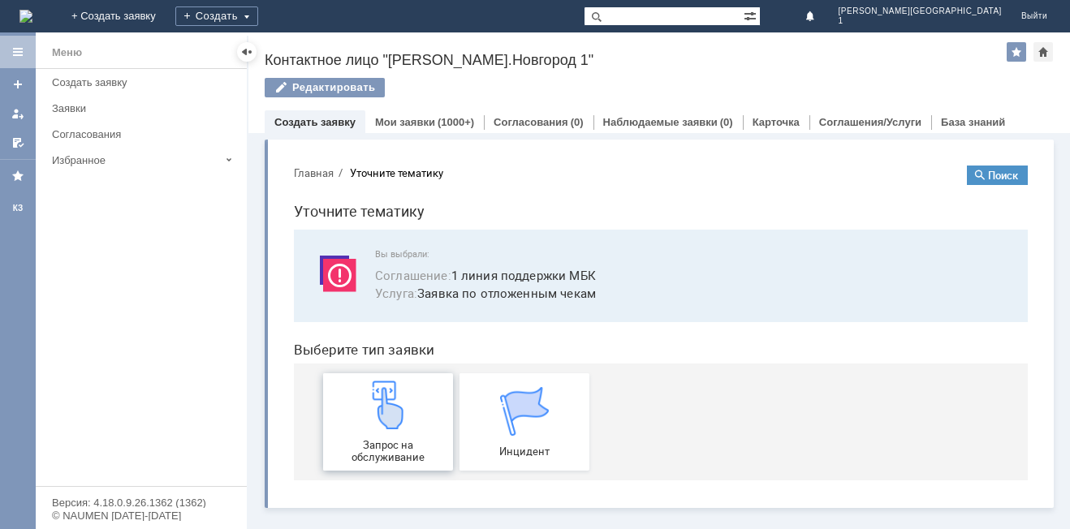
click at [404, 435] on div "Запрос на обслуживание" at bounding box center [388, 422] width 120 height 83
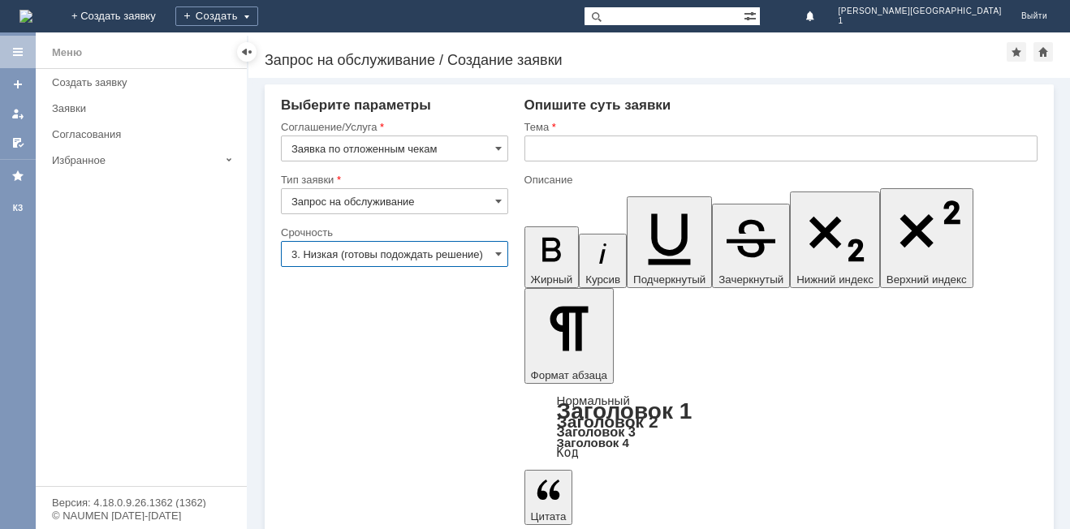
click at [487, 257] on input "3. Низкая (готовы подождать решение)" at bounding box center [394, 254] width 227 height 26
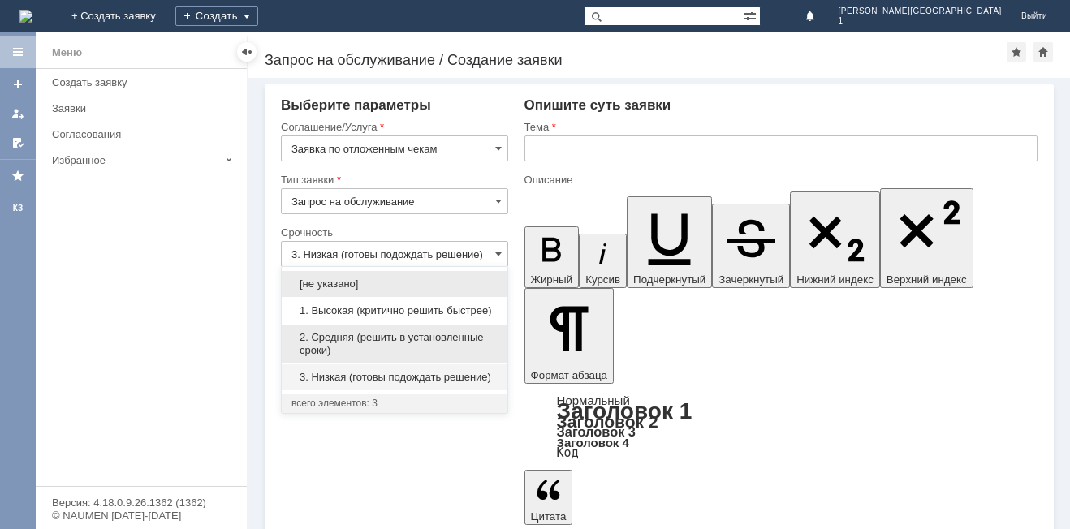
click at [396, 342] on span "2. Средняя (решить в установленные сроки)" at bounding box center [394, 344] width 206 height 26
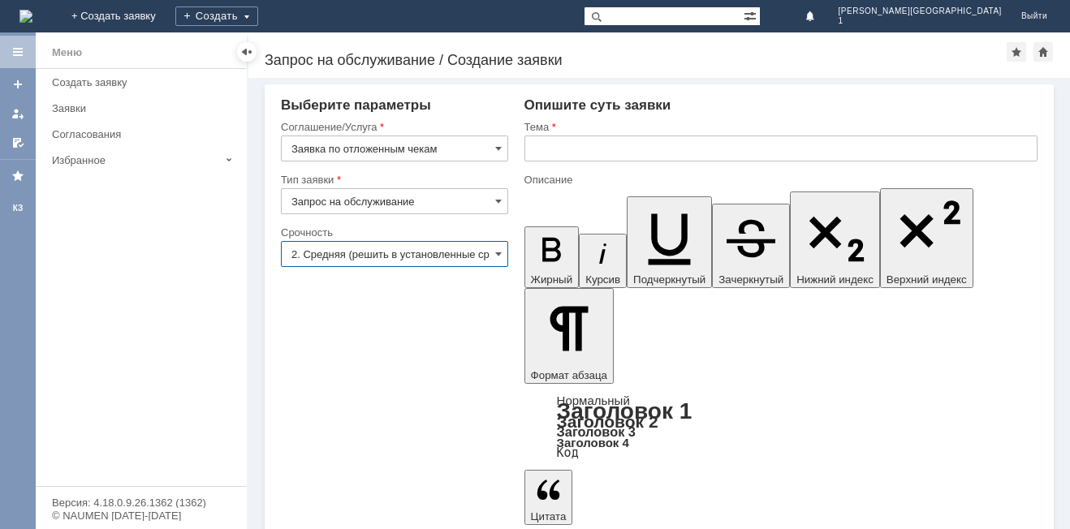
type input "2. Средняя (решить в установленные сроки)"
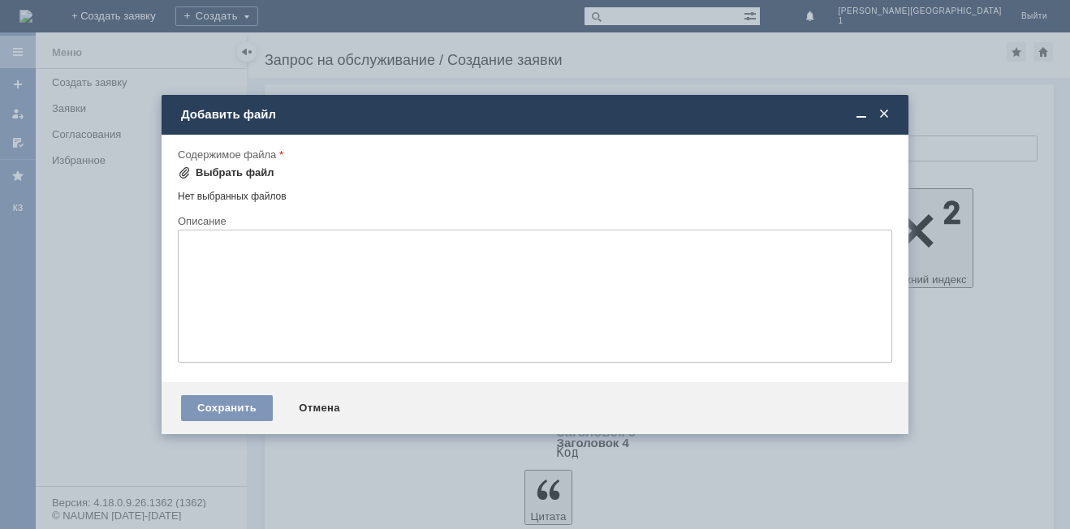
click at [218, 175] on div "Выбрать файл" at bounding box center [235, 172] width 79 height 13
click at [885, 111] on span at bounding box center [884, 114] width 16 height 15
